Goal: Information Seeking & Learning: Learn about a topic

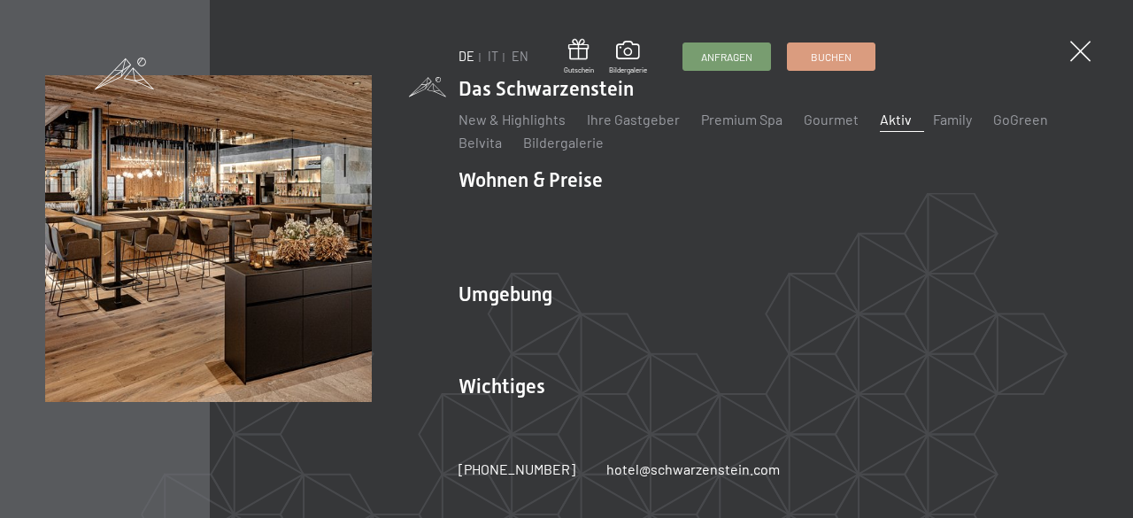
click at [887, 127] on link "Aktiv" at bounding box center [895, 119] width 32 height 17
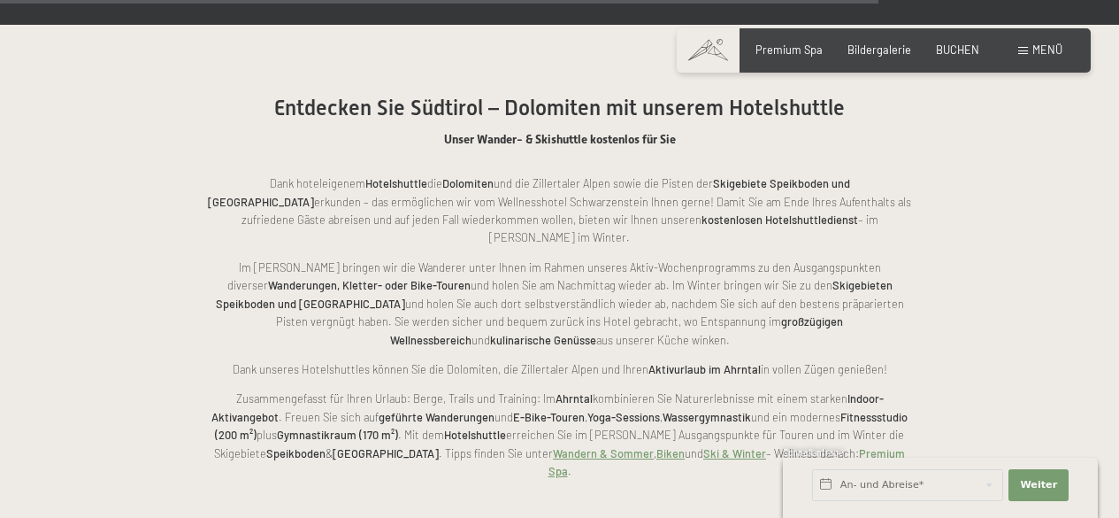
scroll to position [3179, 0]
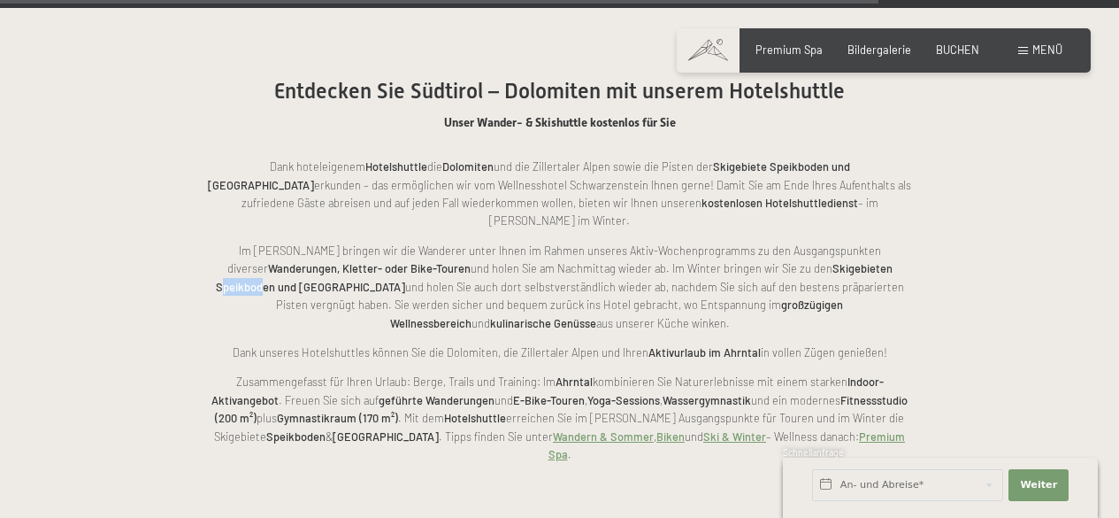
drag, startPoint x: 760, startPoint y: 189, endPoint x: 805, endPoint y: 188, distance: 45.1
click at [805, 261] on strong "Skigebieten Speikboden und Kronplatz" at bounding box center [554, 277] width 677 height 32
click at [804, 261] on strong "Skigebieten Speikboden und Kronplatz" at bounding box center [554, 277] width 677 height 32
drag, startPoint x: 813, startPoint y: 194, endPoint x: 756, endPoint y: 193, distance: 56.6
click at [756, 261] on strong "Skigebieten Speikboden und Kronplatz" at bounding box center [554, 277] width 677 height 32
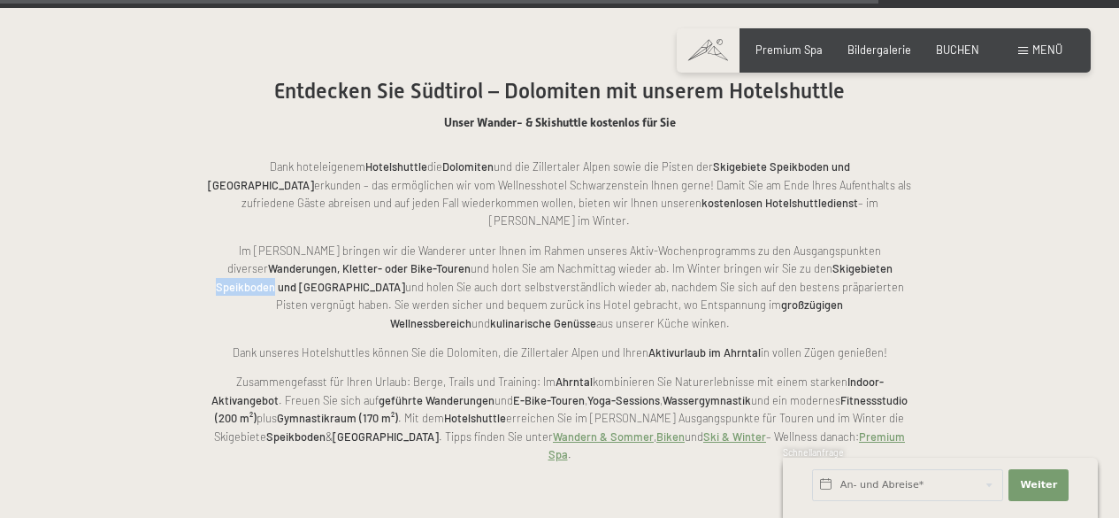
copy strong "Speikboden"
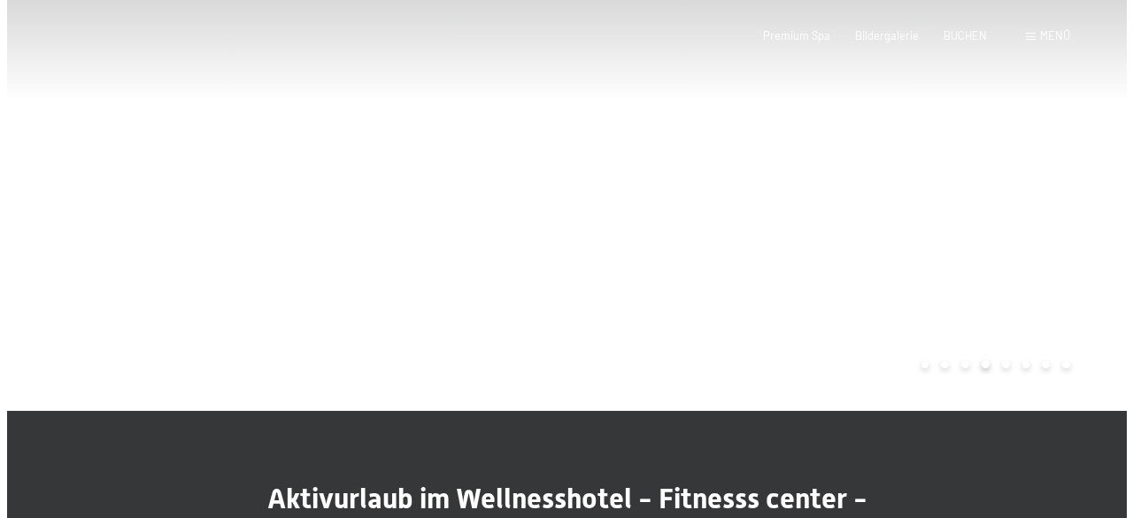
scroll to position [0, 0]
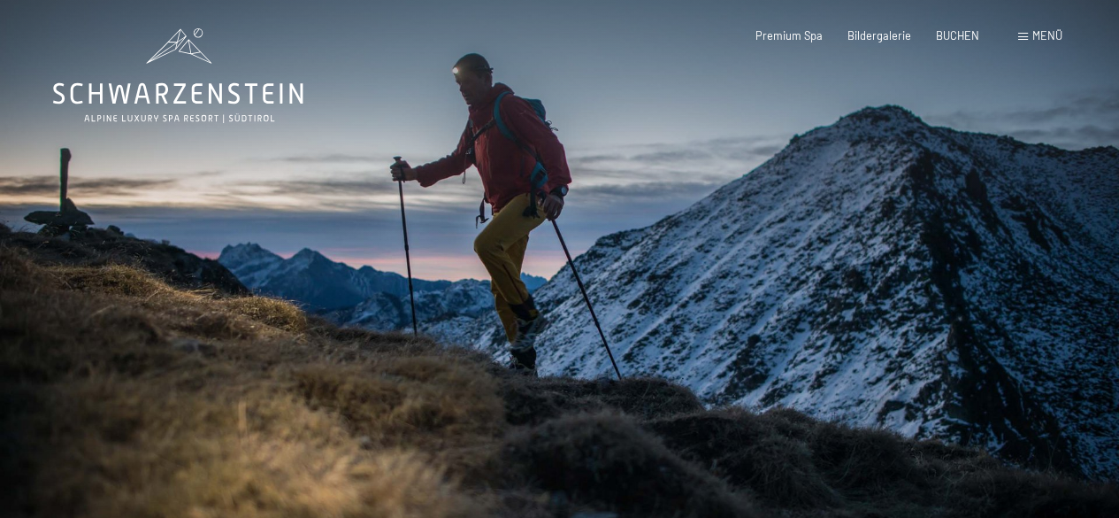
click at [1040, 28] on div "Buchen Anfragen Premium Spa Bildergalerie BUCHEN Menü DE IT EN Gutschein Bilder…" at bounding box center [883, 36] width 357 height 16
click at [1039, 40] on span "Menü" at bounding box center [1048, 35] width 30 height 14
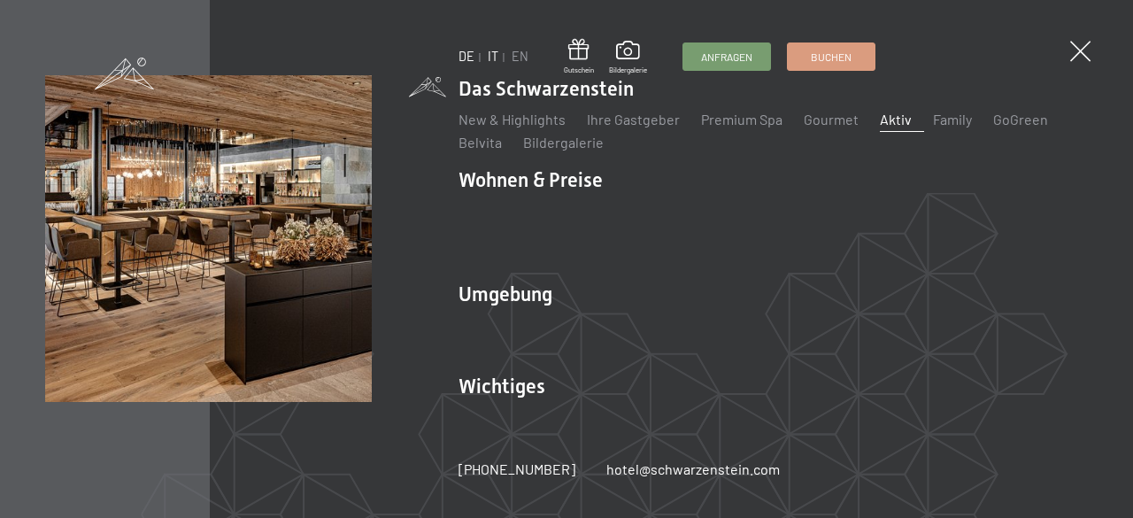
click at [488, 57] on link "IT" at bounding box center [493, 56] width 11 height 15
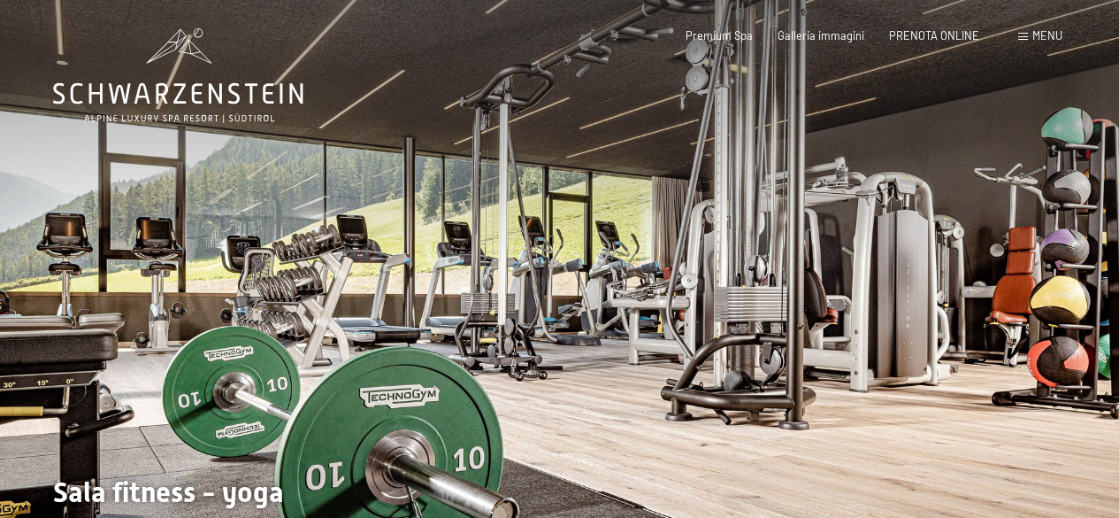
click at [1025, 36] on span at bounding box center [1023, 37] width 10 height 8
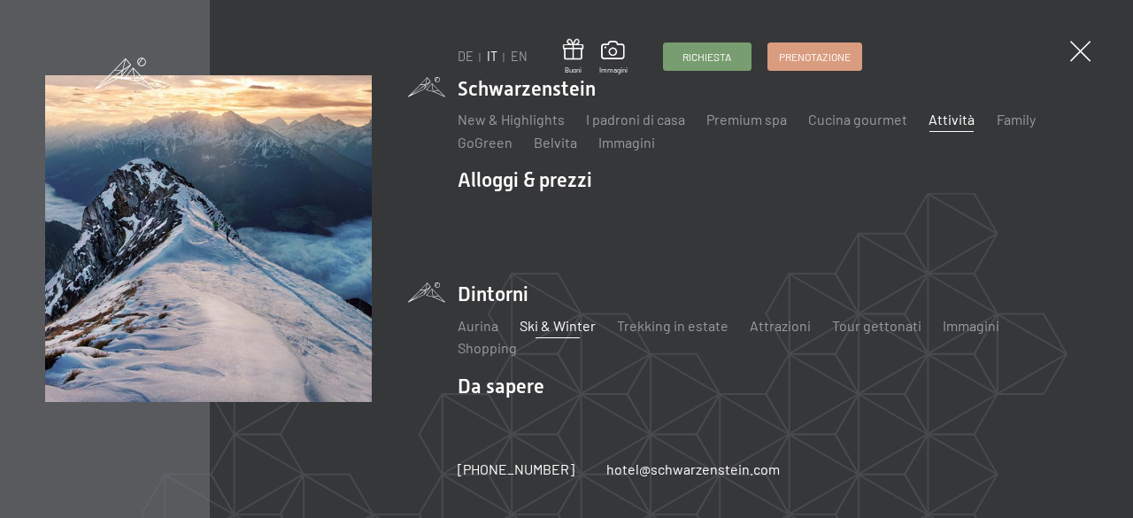
click at [538, 323] on link "Ski & Winter" at bounding box center [558, 325] width 76 height 17
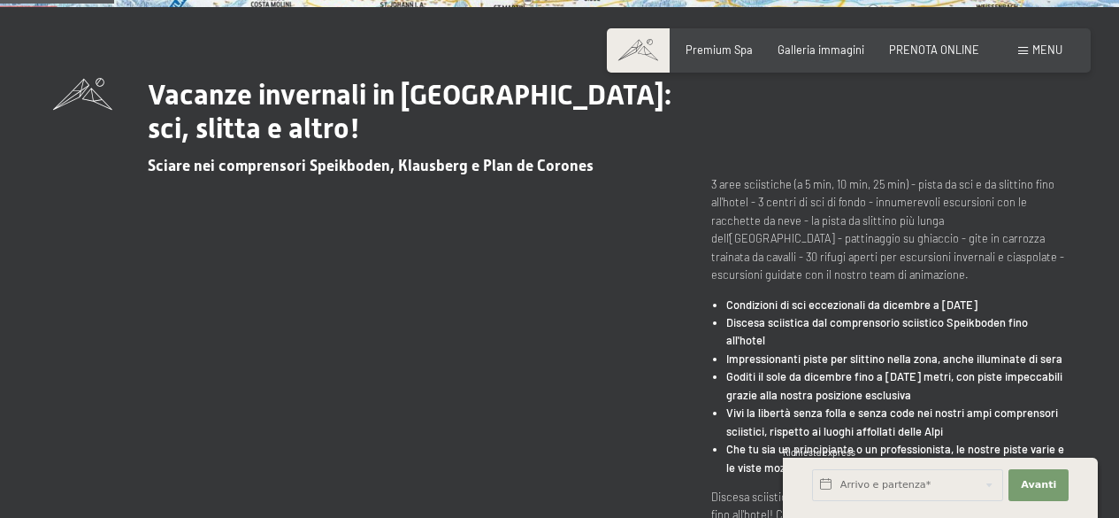
scroll to position [619, 0]
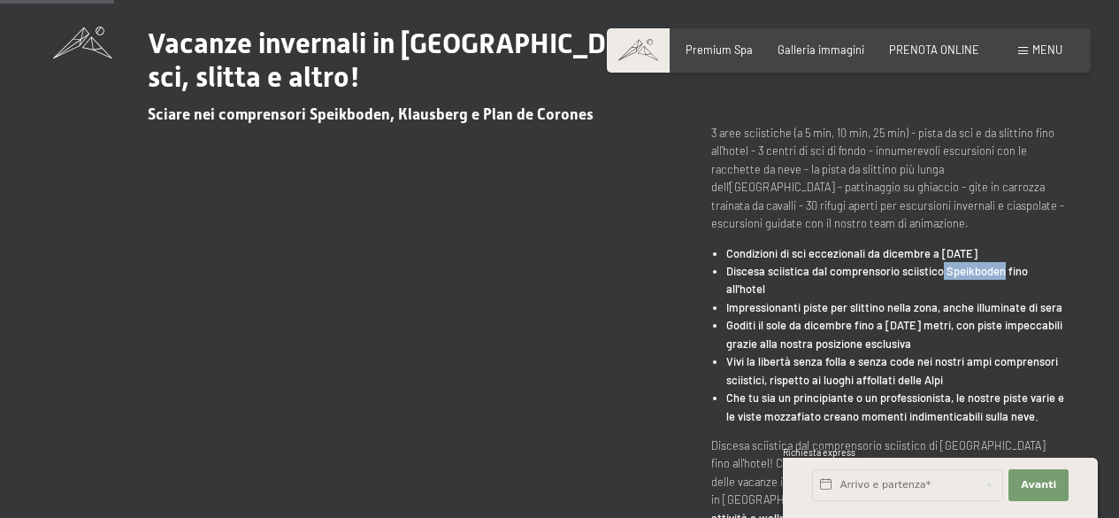
drag, startPoint x: 942, startPoint y: 267, endPoint x: 1001, endPoint y: 268, distance: 58.4
click at [1001, 268] on strong "Discesa sciistica dal comprensorio sciistico Speikboden fino all'hotel" at bounding box center [877, 280] width 302 height 32
copy strong "Speikboden"
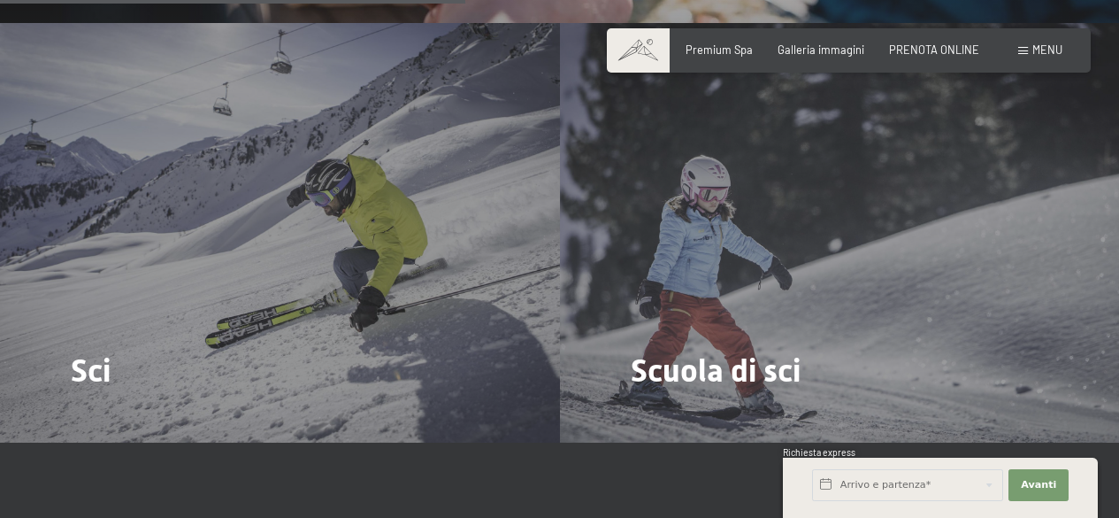
scroll to position [2212, 0]
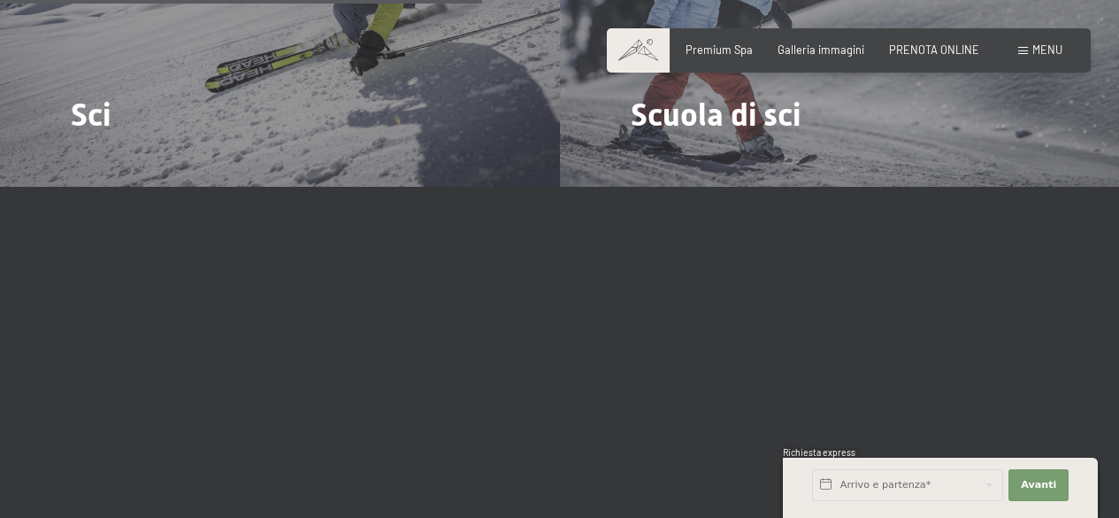
click at [1019, 52] on span at bounding box center [1023, 51] width 10 height 8
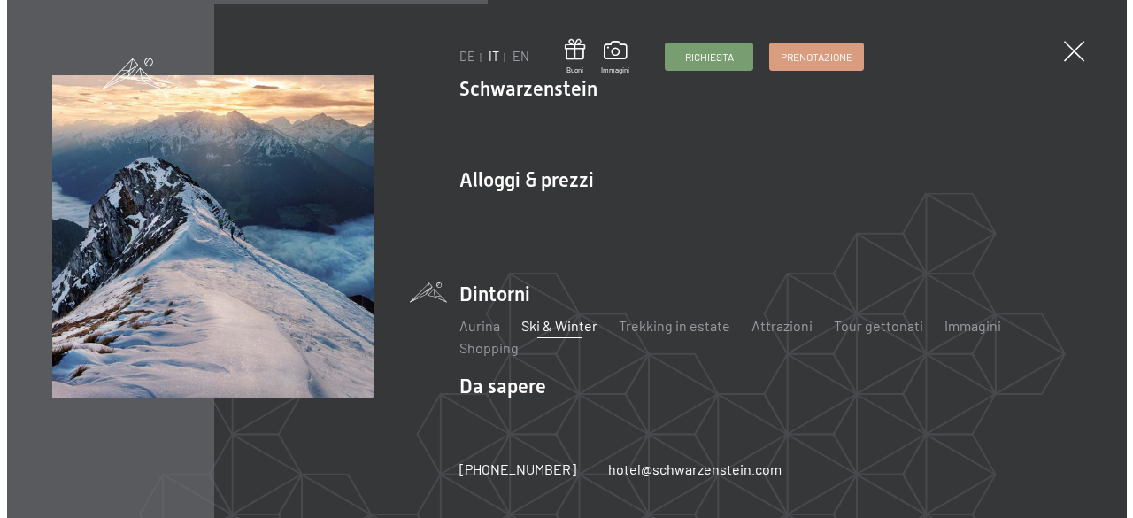
scroll to position [2217, 0]
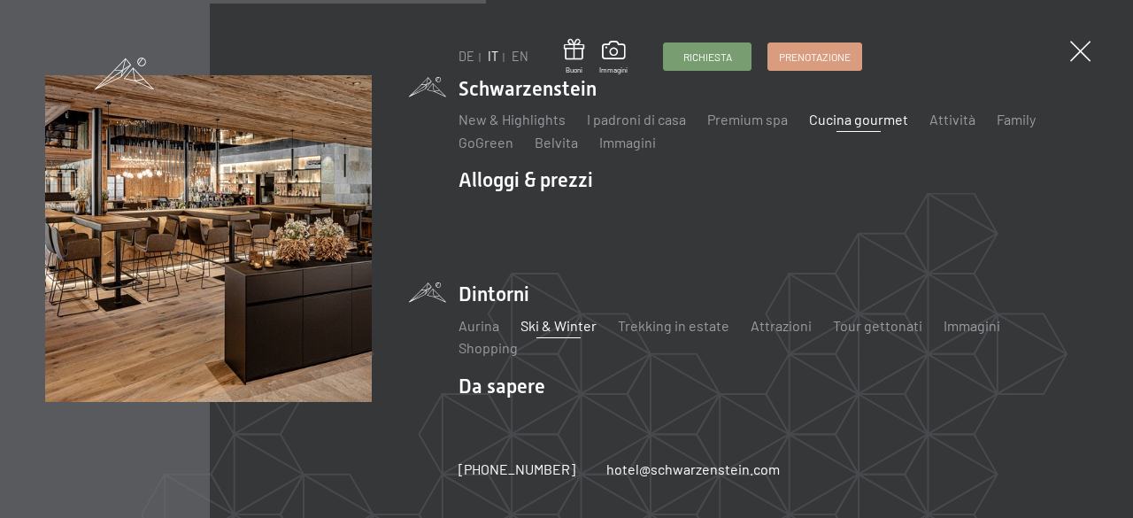
click at [830, 119] on link "Cucina gourmet" at bounding box center [858, 119] width 99 height 17
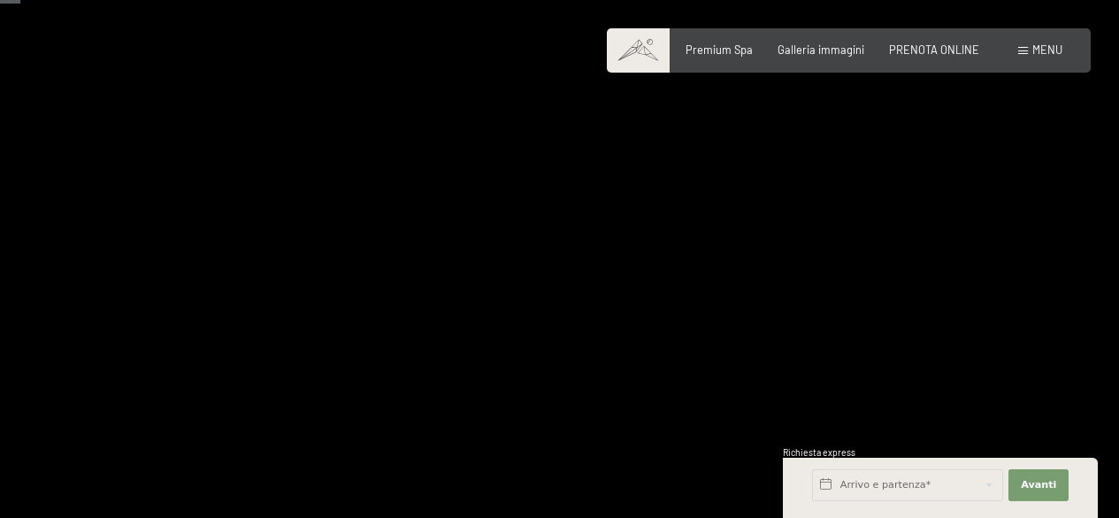
scroll to position [88, 0]
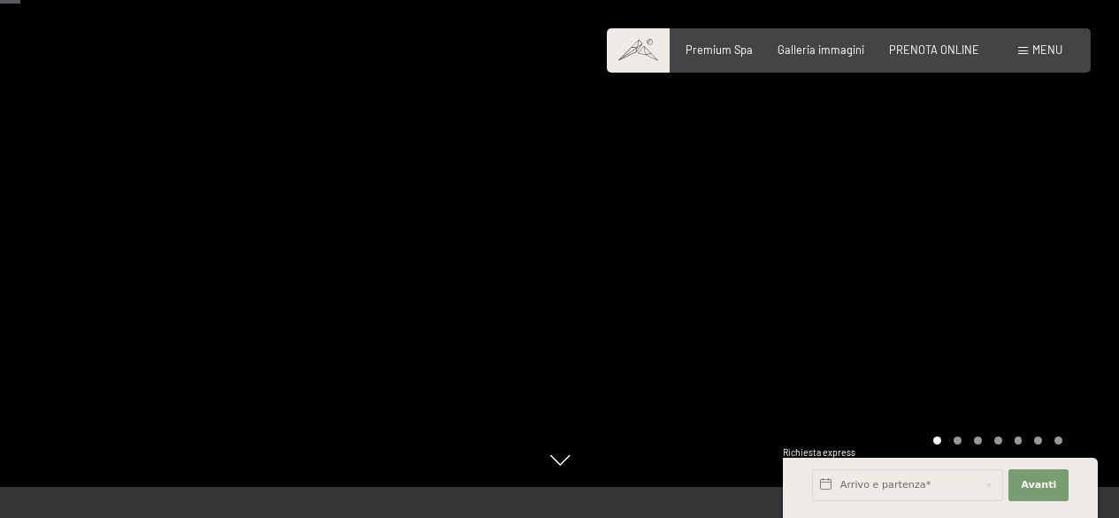
click at [1021, 233] on div at bounding box center [840, 199] width 560 height 575
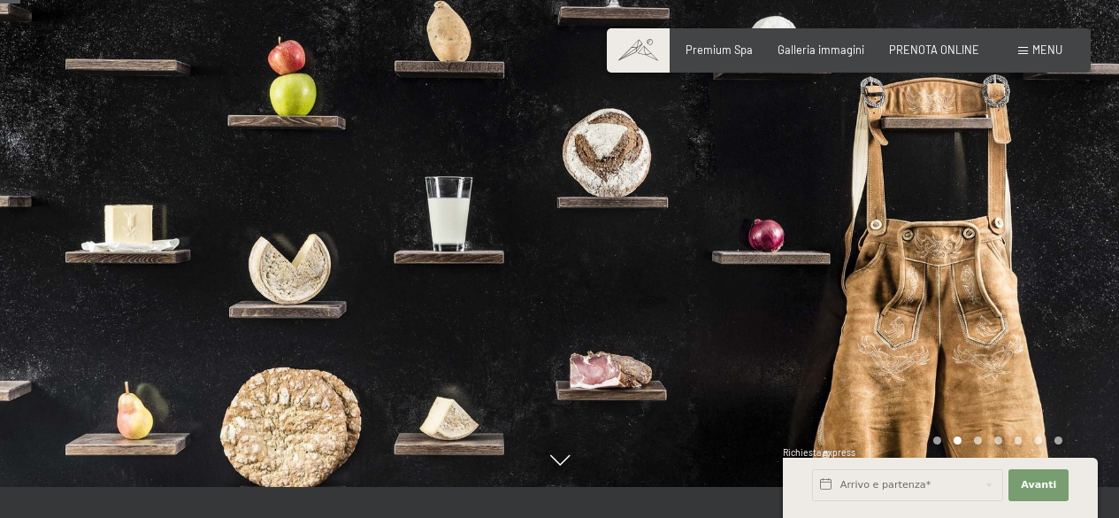
click at [1023, 232] on div at bounding box center [840, 199] width 560 height 575
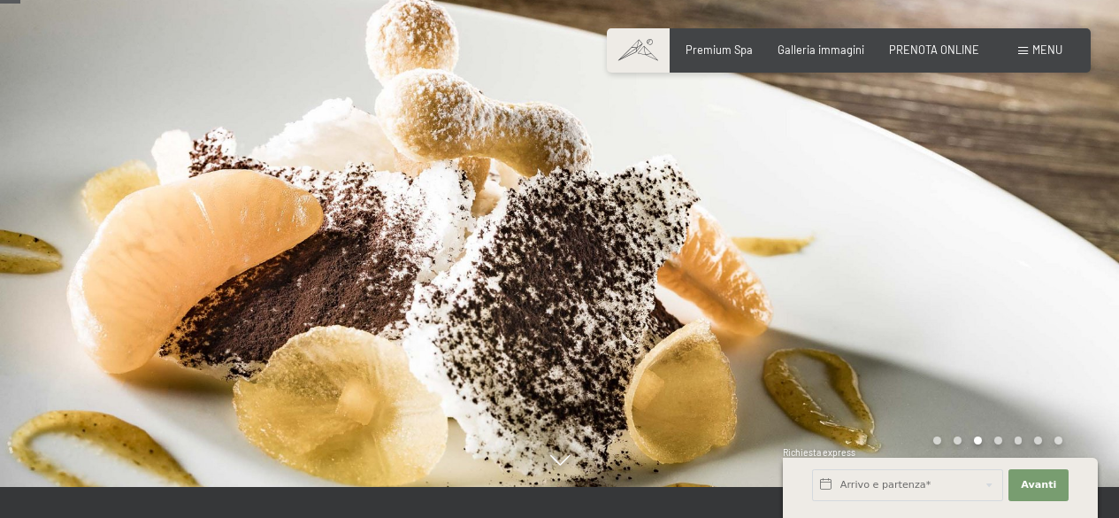
click at [1024, 232] on div at bounding box center [840, 199] width 560 height 575
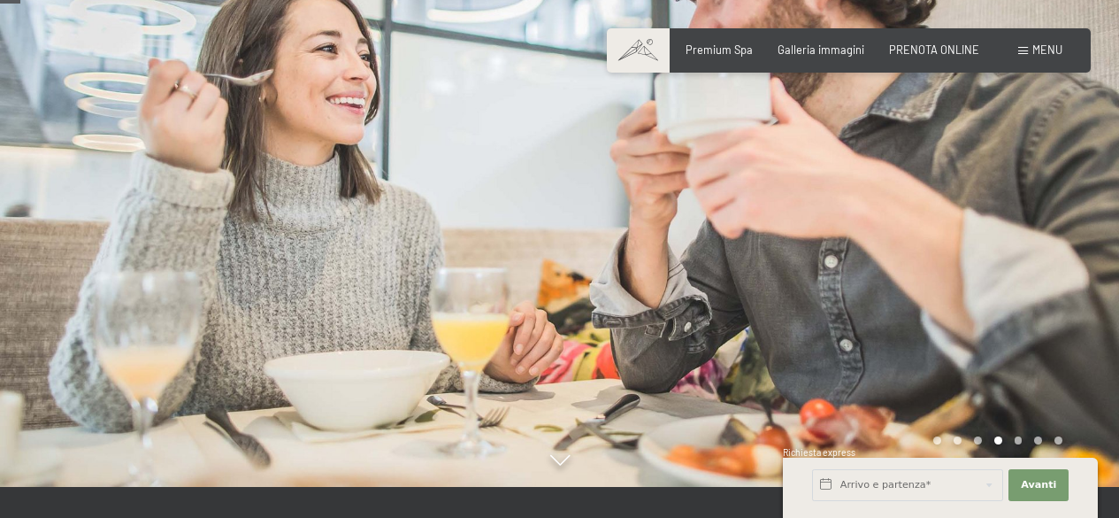
click at [1025, 232] on div at bounding box center [840, 199] width 560 height 575
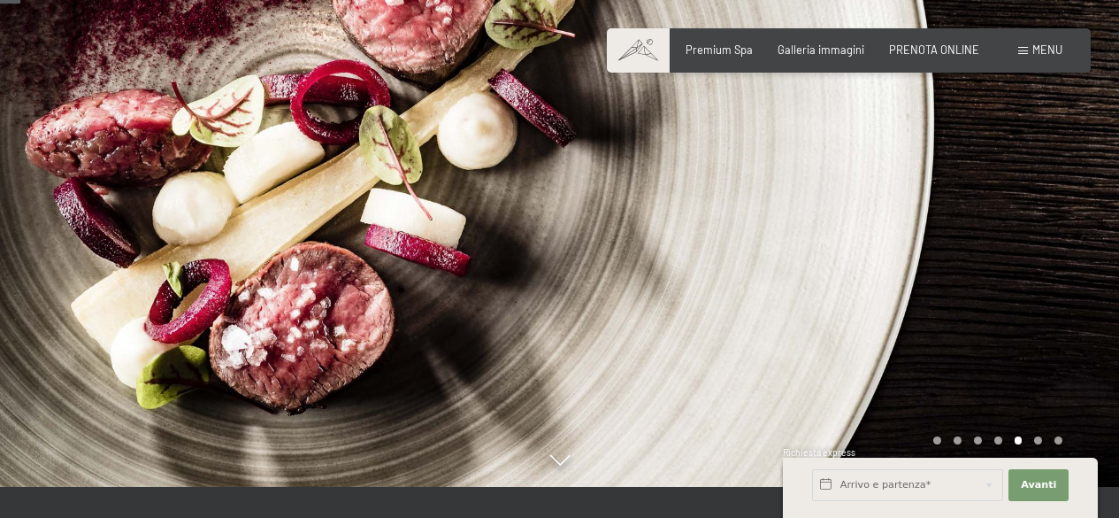
click at [1025, 232] on div at bounding box center [840, 199] width 560 height 575
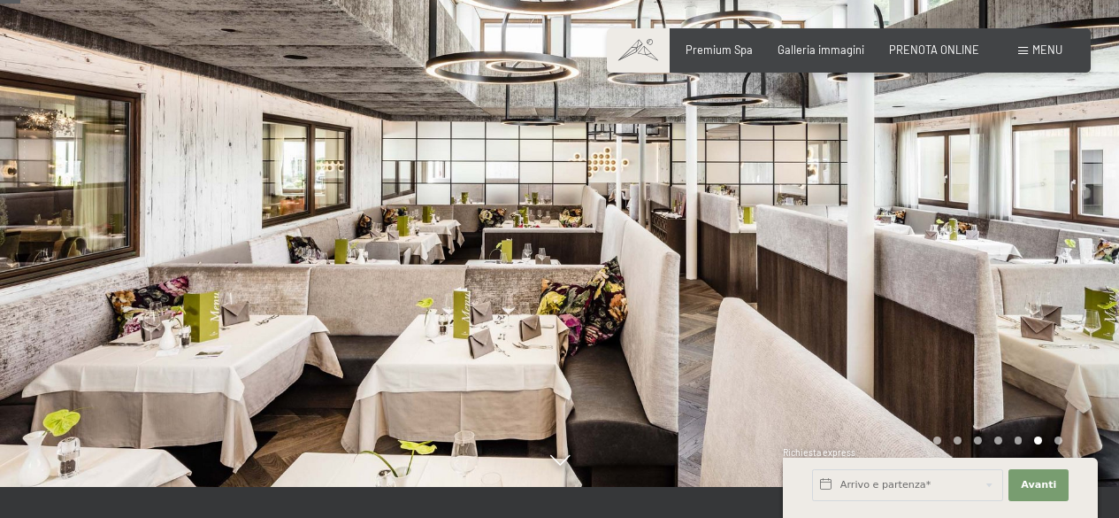
click at [1025, 232] on div at bounding box center [840, 199] width 560 height 575
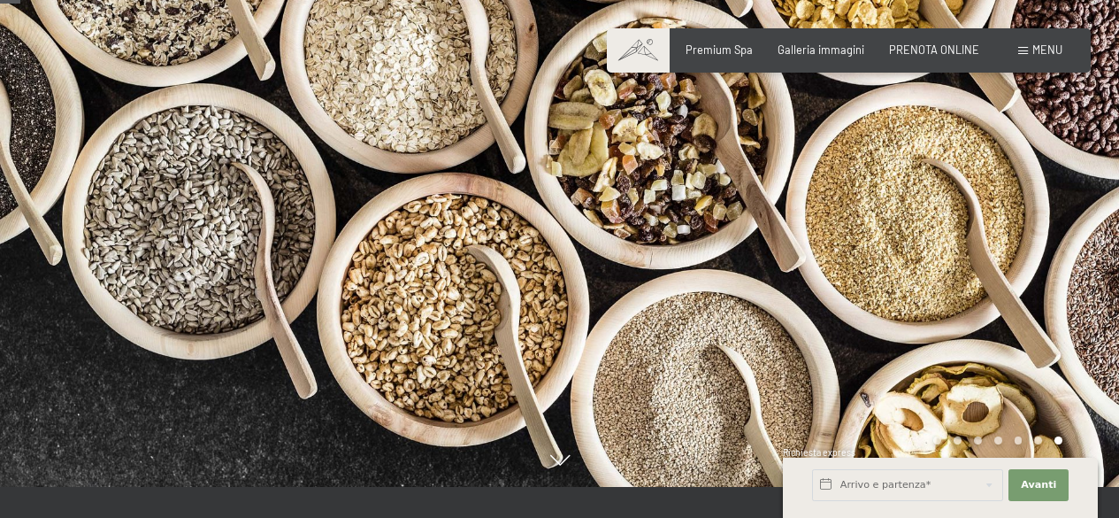
click at [1025, 232] on div at bounding box center [840, 199] width 560 height 575
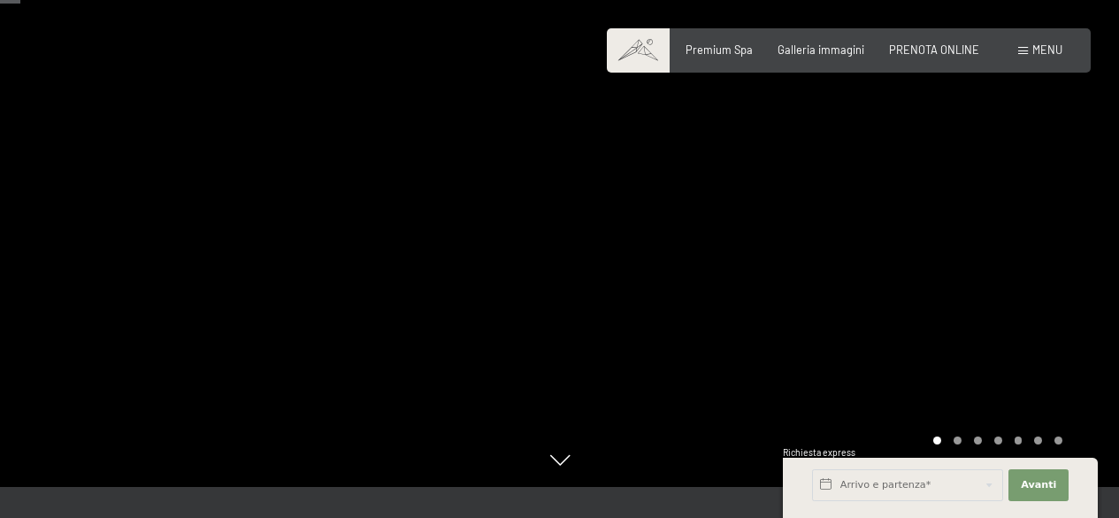
click at [1025, 232] on div at bounding box center [840, 199] width 560 height 575
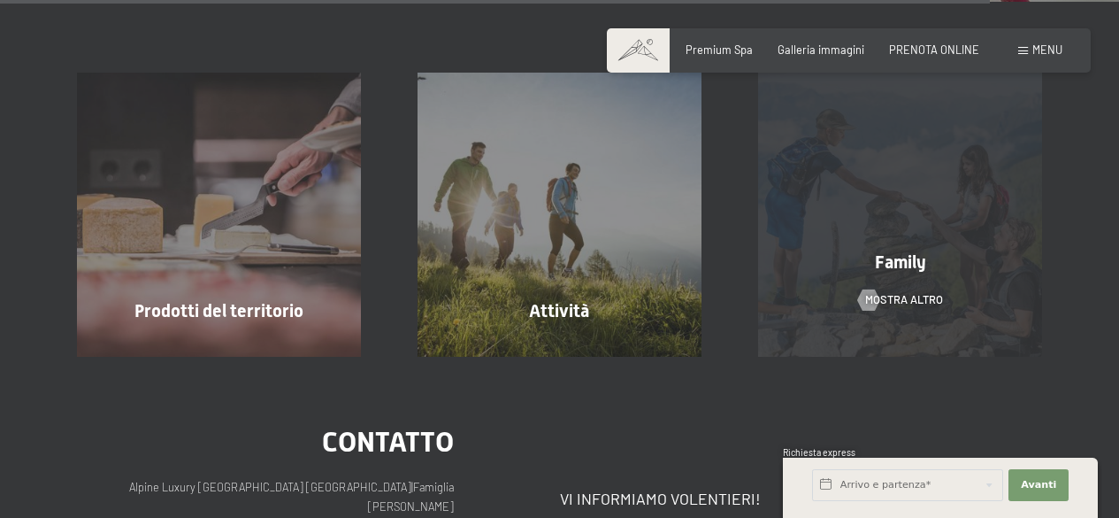
scroll to position [3805, 0]
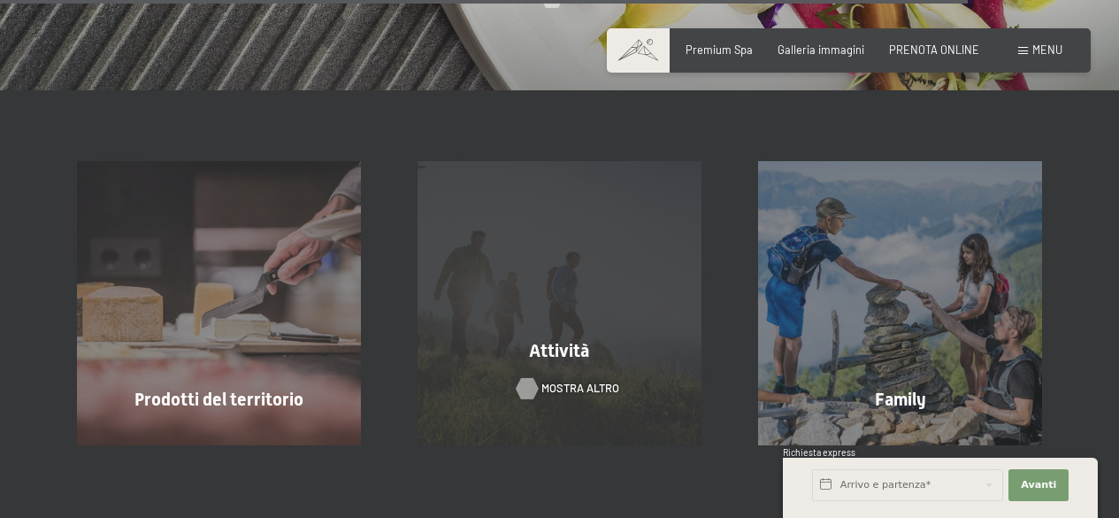
click at [543, 380] on span "mostra altro" at bounding box center [580, 388] width 78 height 16
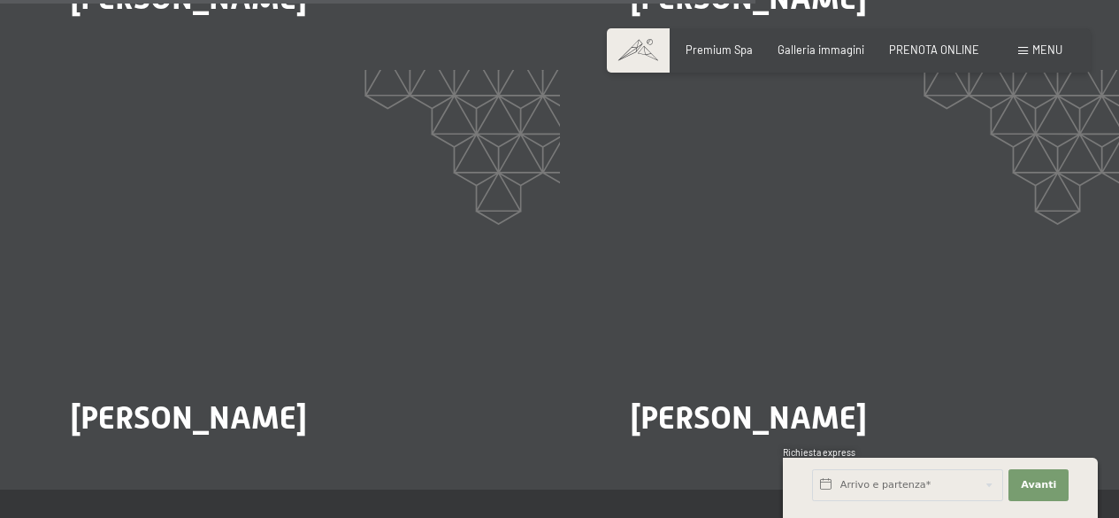
scroll to position [3008, 0]
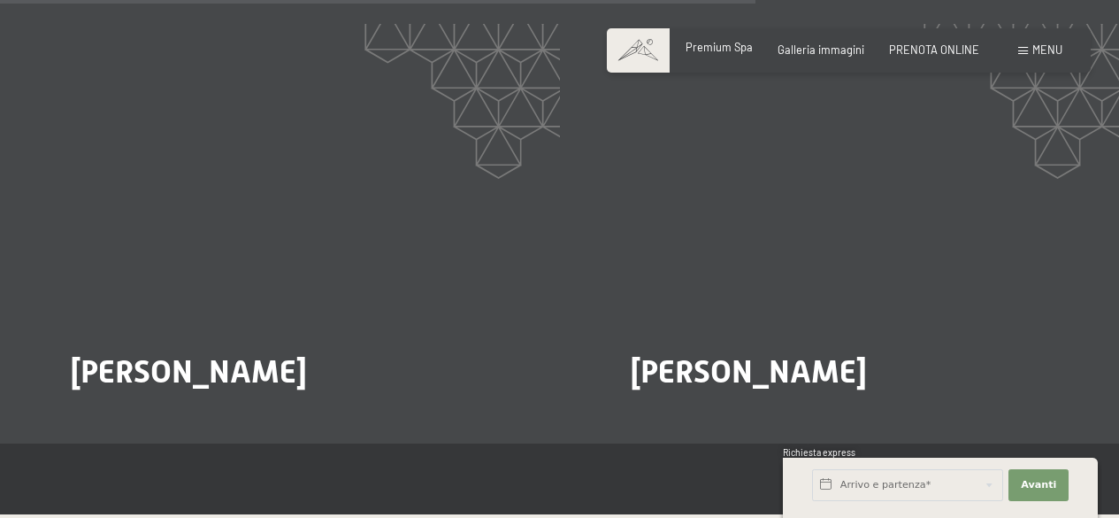
click at [735, 52] on span "Premium Spa" at bounding box center [719, 47] width 67 height 14
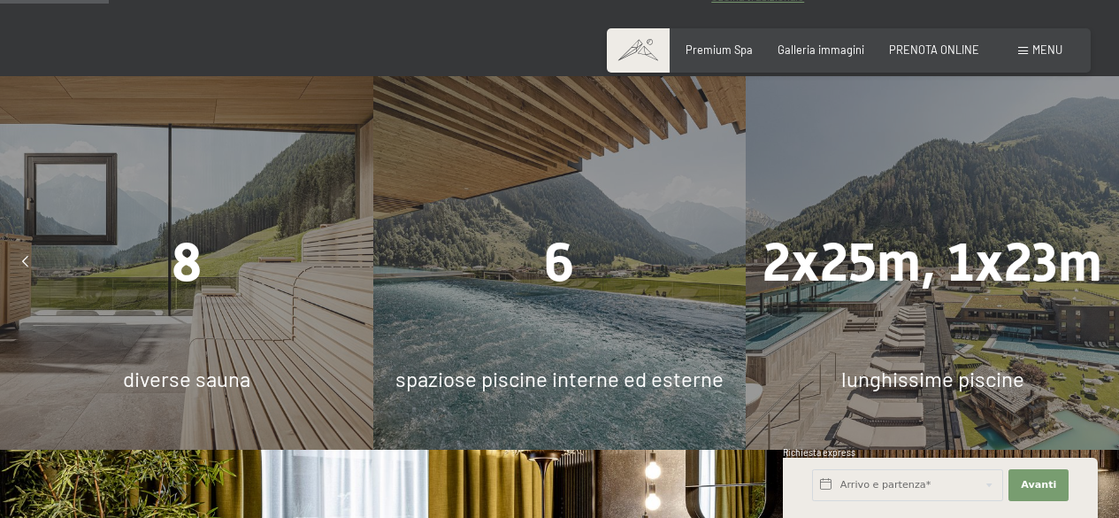
scroll to position [973, 0]
click at [21, 245] on div at bounding box center [24, 262] width 35 height 35
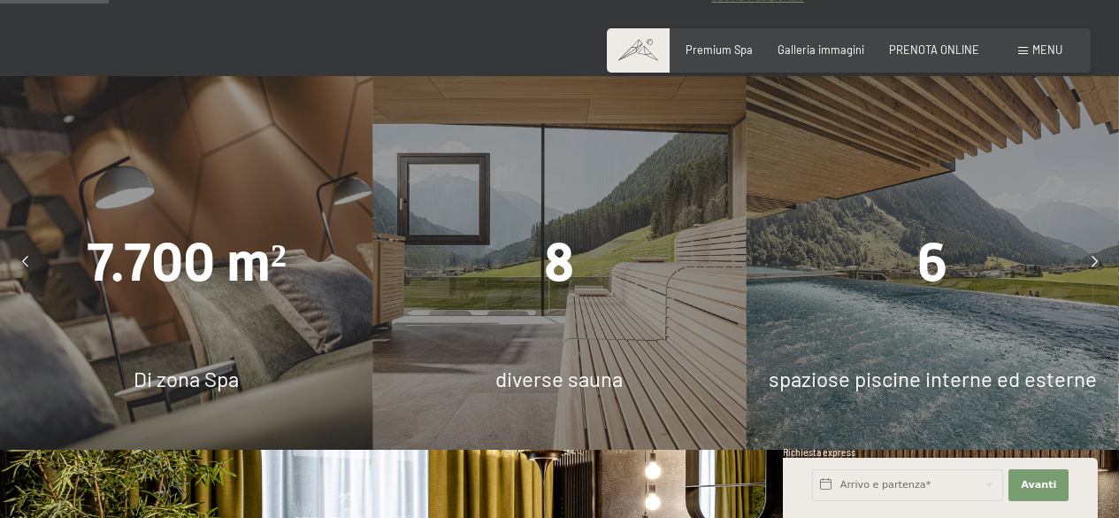
click at [1091, 245] on div at bounding box center [1094, 262] width 35 height 35
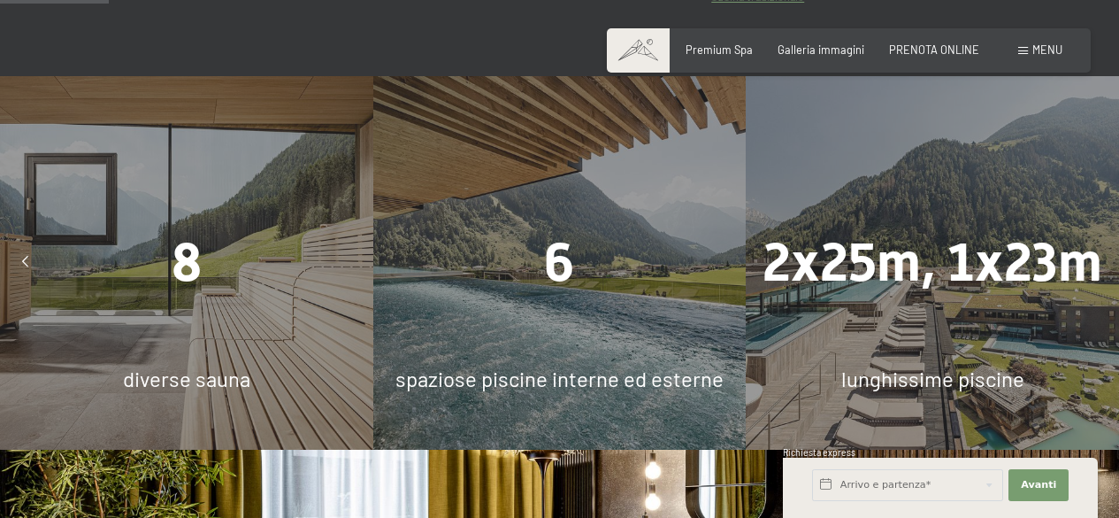
click at [1100, 255] on div at bounding box center [1094, 262] width 35 height 35
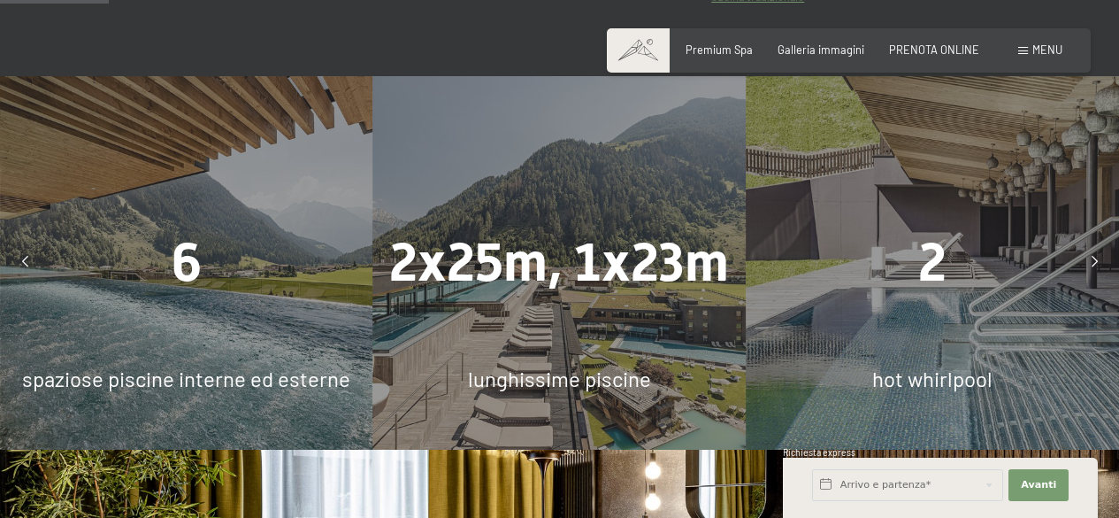
click at [1100, 255] on div at bounding box center [1094, 262] width 35 height 35
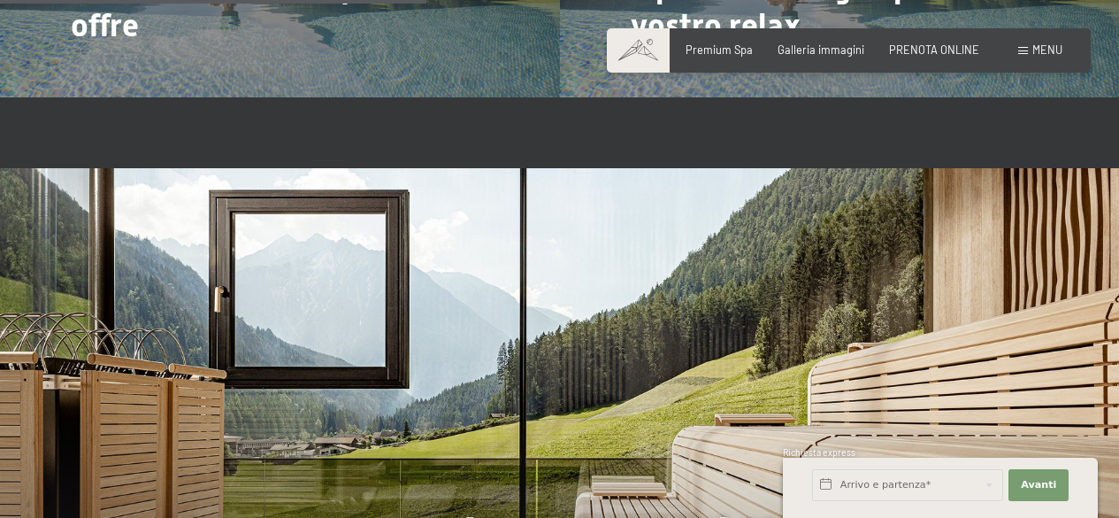
scroll to position [3805, 0]
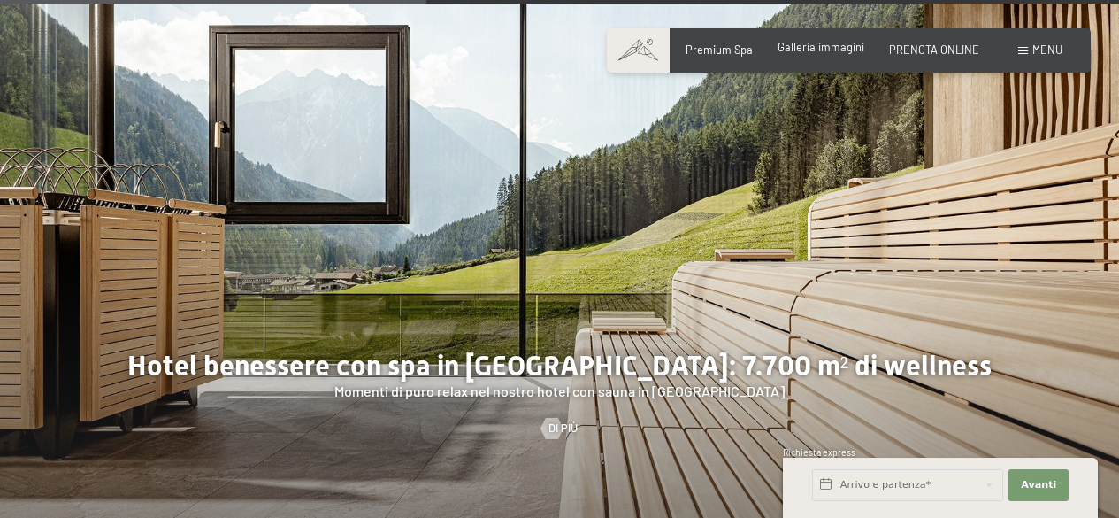
click at [798, 50] on span "Galleria immagini" at bounding box center [821, 47] width 87 height 14
